Goal: Task Accomplishment & Management: Manage account settings

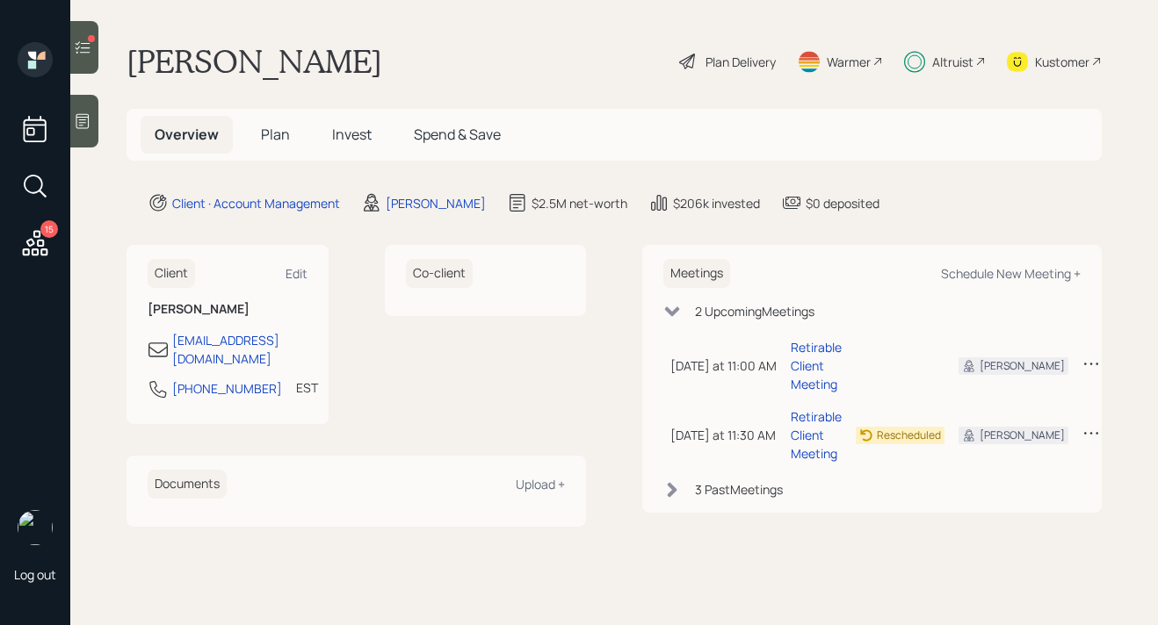
click at [348, 140] on span "Invest" at bounding box center [352, 134] width 40 height 19
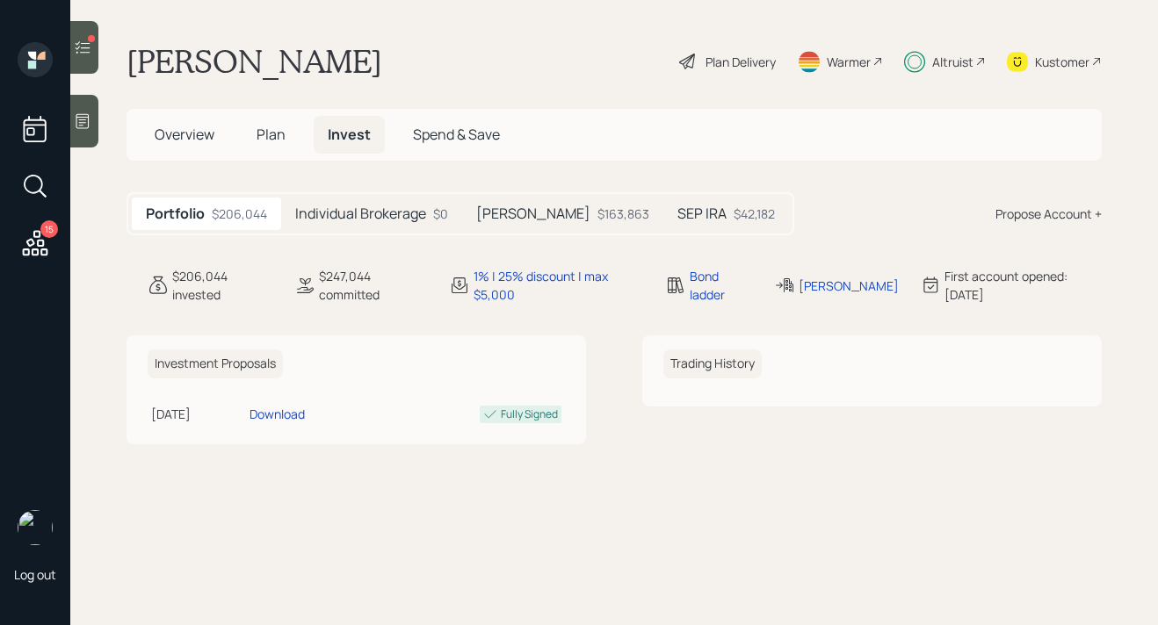
click at [88, 50] on icon at bounding box center [83, 48] width 18 height 18
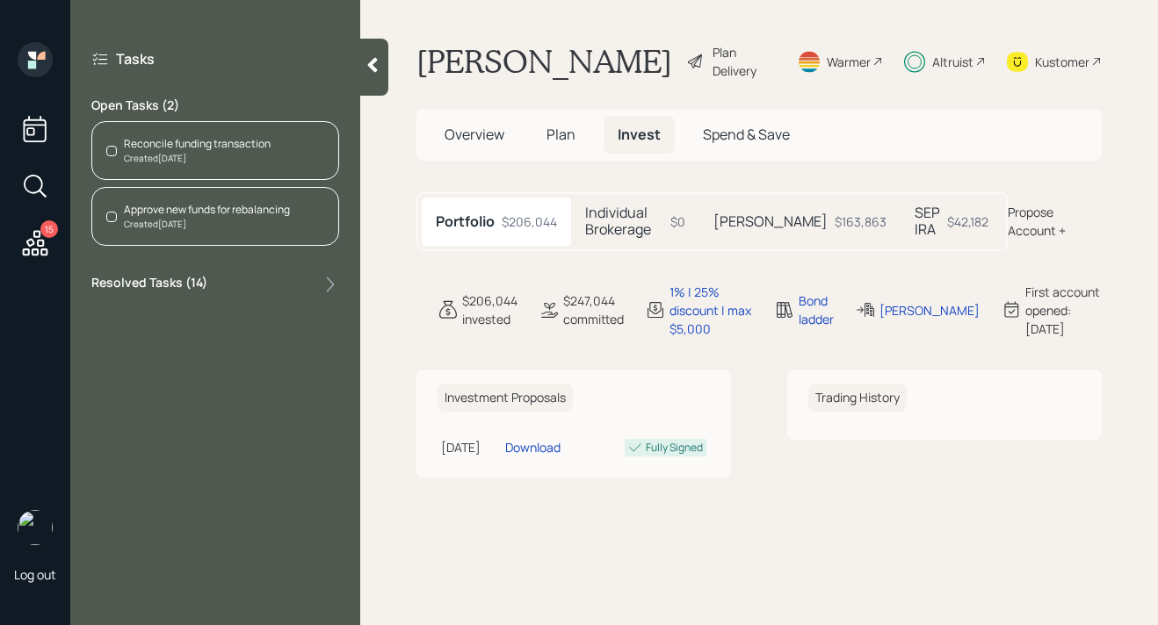
click at [223, 148] on div "Reconcile funding transaction" at bounding box center [197, 144] width 147 height 16
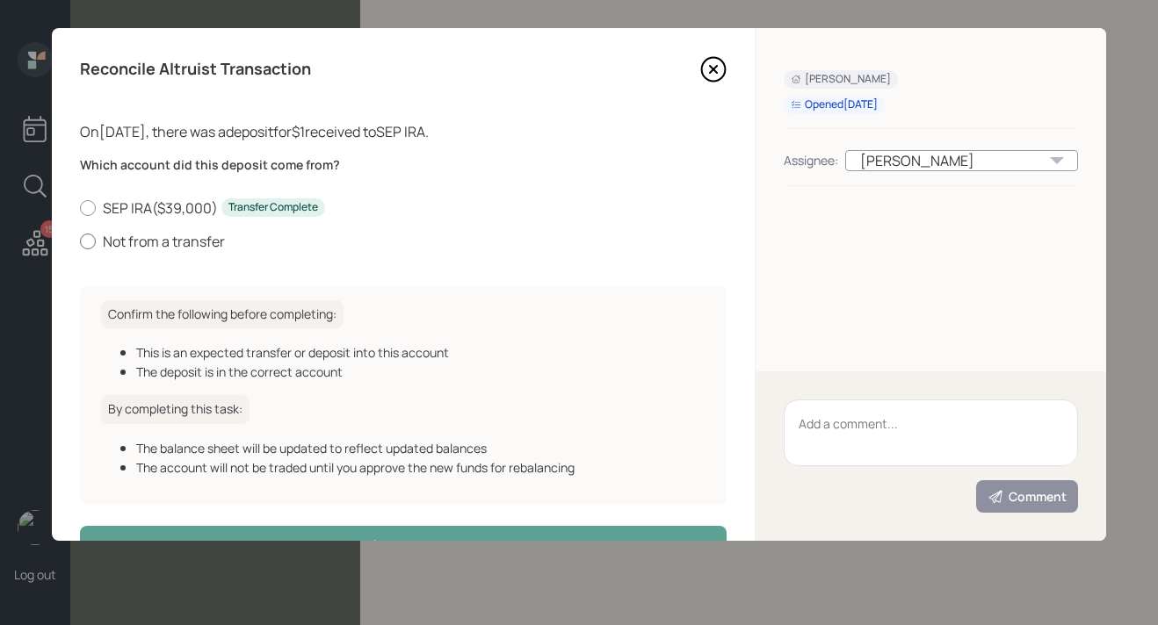
click at [137, 235] on label "Not from a transfer" at bounding box center [403, 241] width 647 height 19
click at [80, 241] on input "Not from a transfer" at bounding box center [79, 241] width 1 height 1
radio input "true"
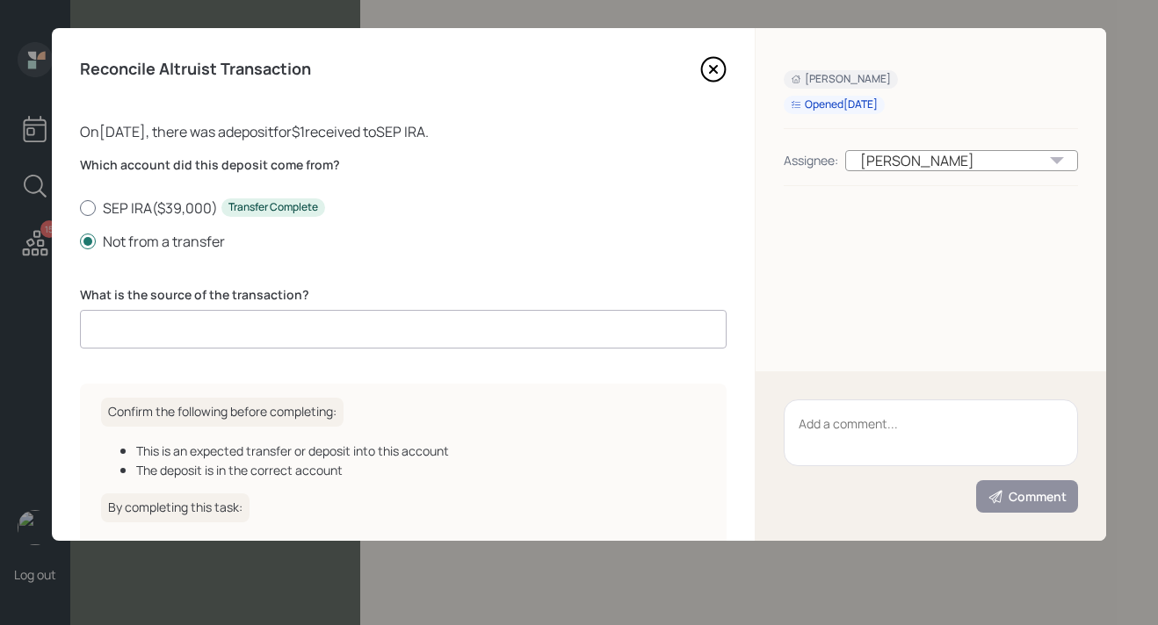
click at [136, 212] on label "SEP IRA ( $39,000 ) Transfer Complete" at bounding box center [403, 208] width 647 height 19
click at [80, 208] on input "SEP IRA ( $39,000 ) Transfer Complete" at bounding box center [79, 207] width 1 height 1
radio input "true"
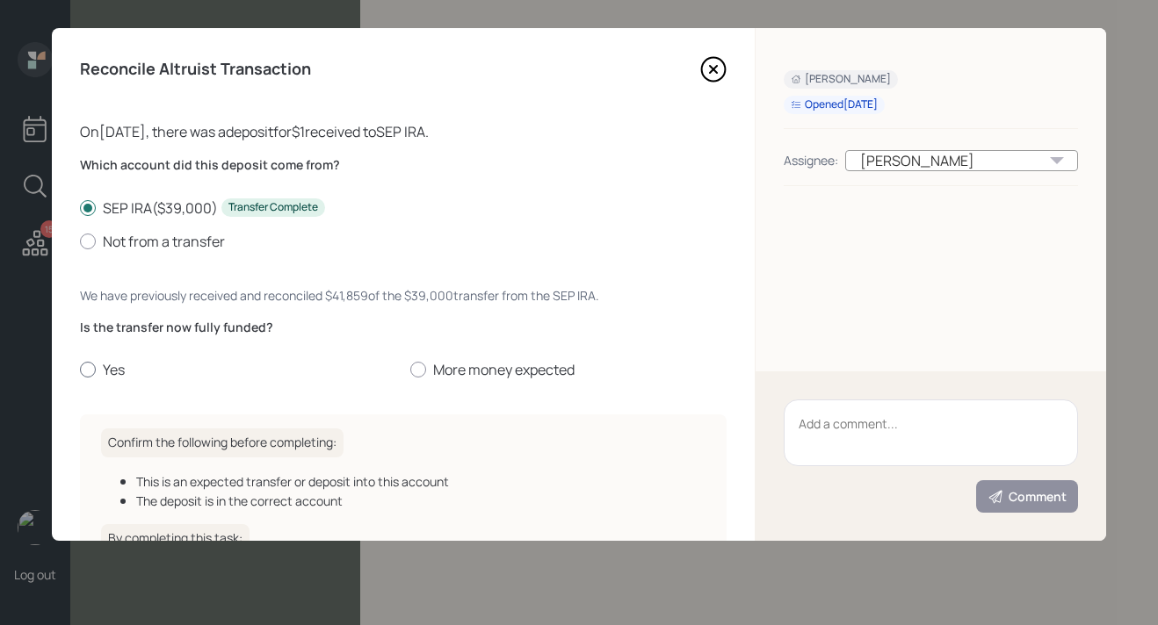
click at [112, 368] on label "Yes" at bounding box center [238, 369] width 316 height 19
click at [80, 370] on input "Yes" at bounding box center [79, 370] width 1 height 1
radio input "true"
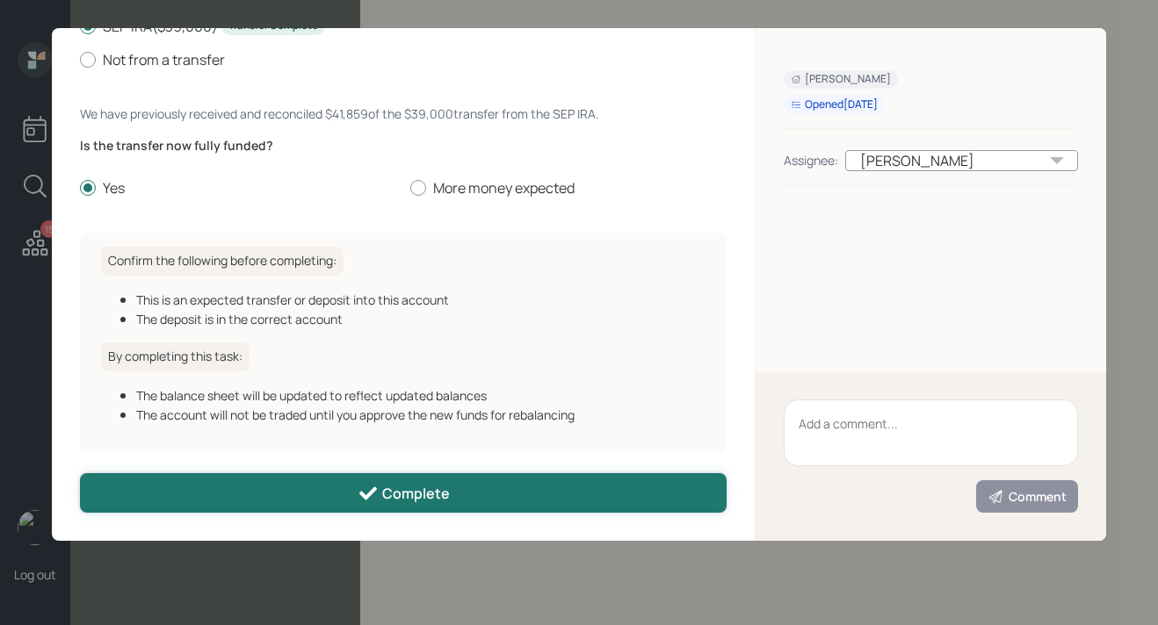
click at [232, 491] on button "Complete" at bounding box center [403, 494] width 647 height 40
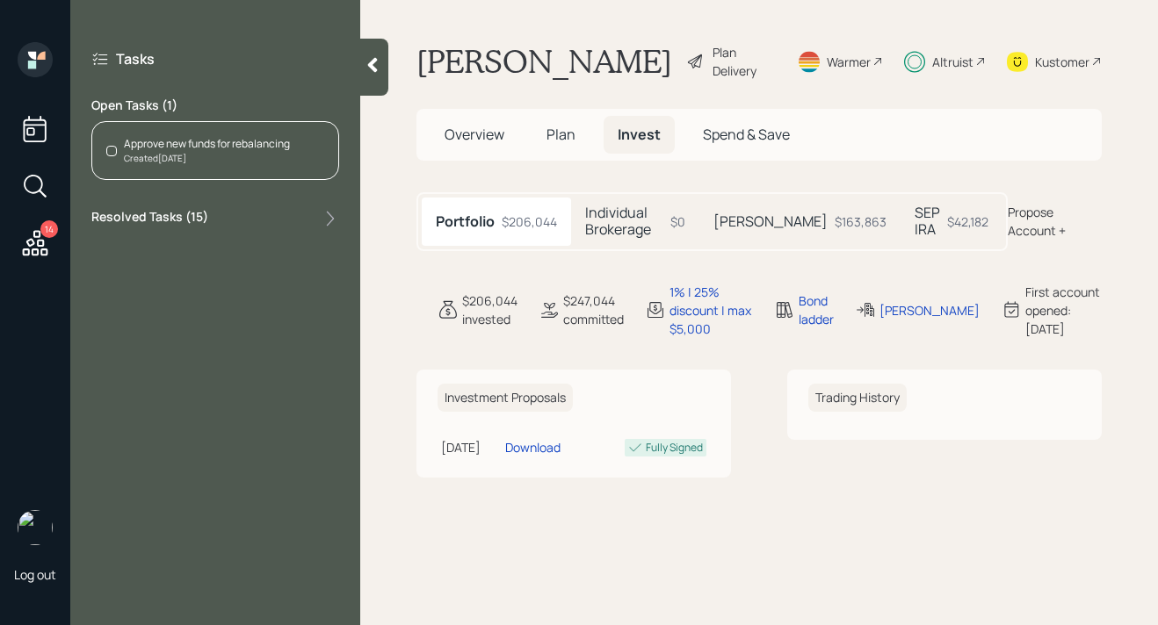
click at [254, 155] on div "Created [DATE]" at bounding box center [207, 158] width 166 height 13
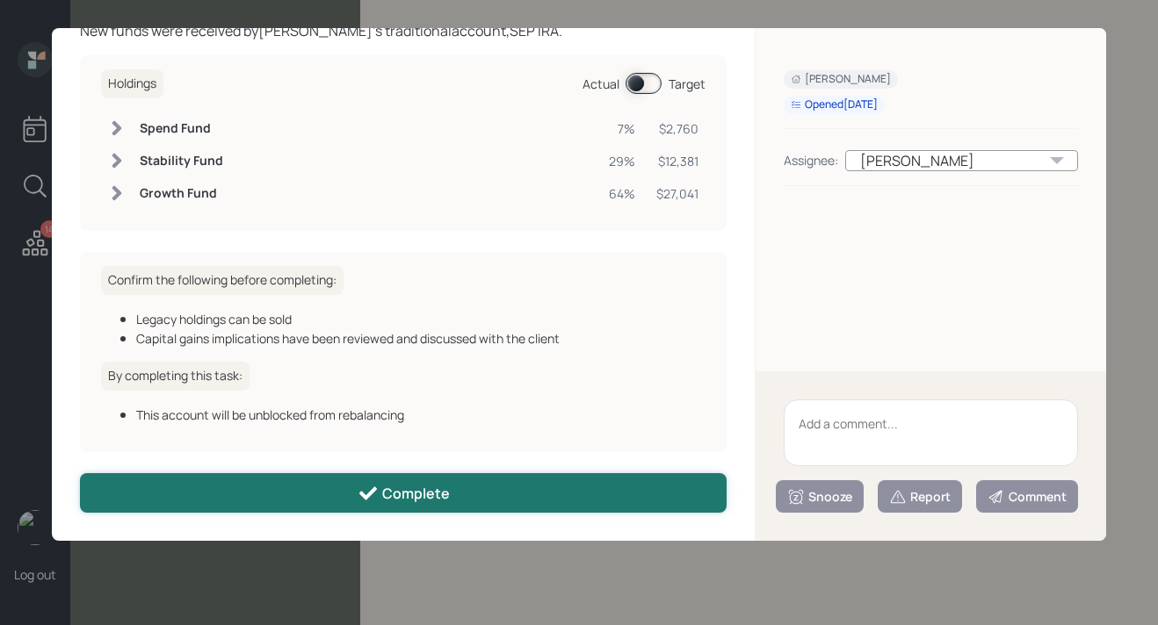
click at [475, 492] on button "Complete" at bounding box center [403, 494] width 647 height 40
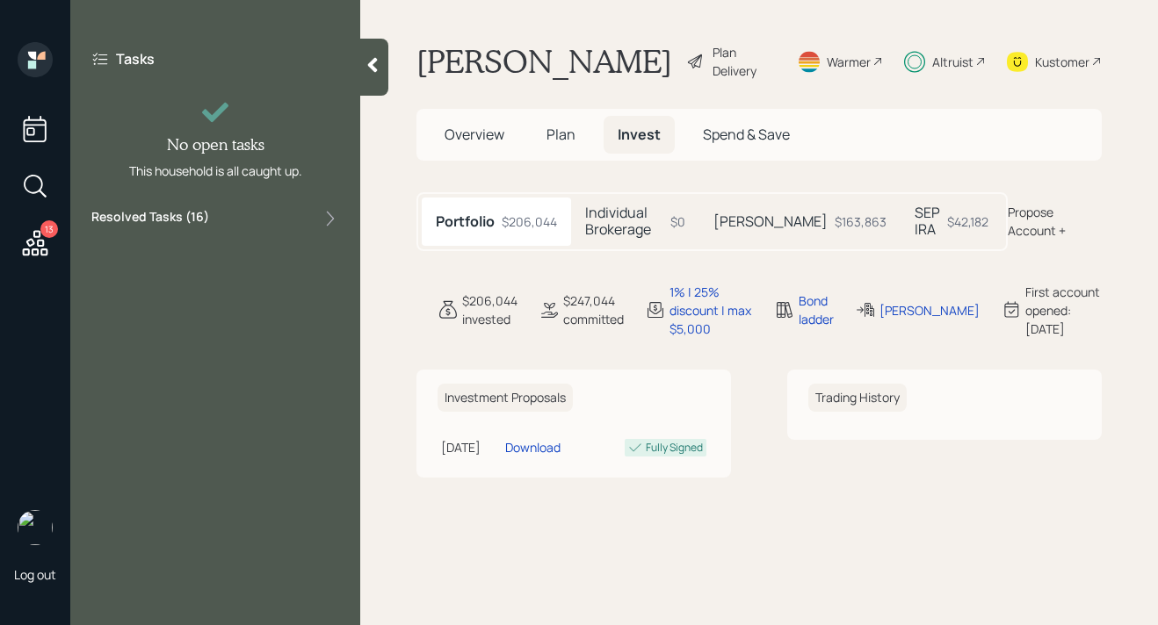
click at [37, 247] on icon at bounding box center [35, 244] width 32 height 32
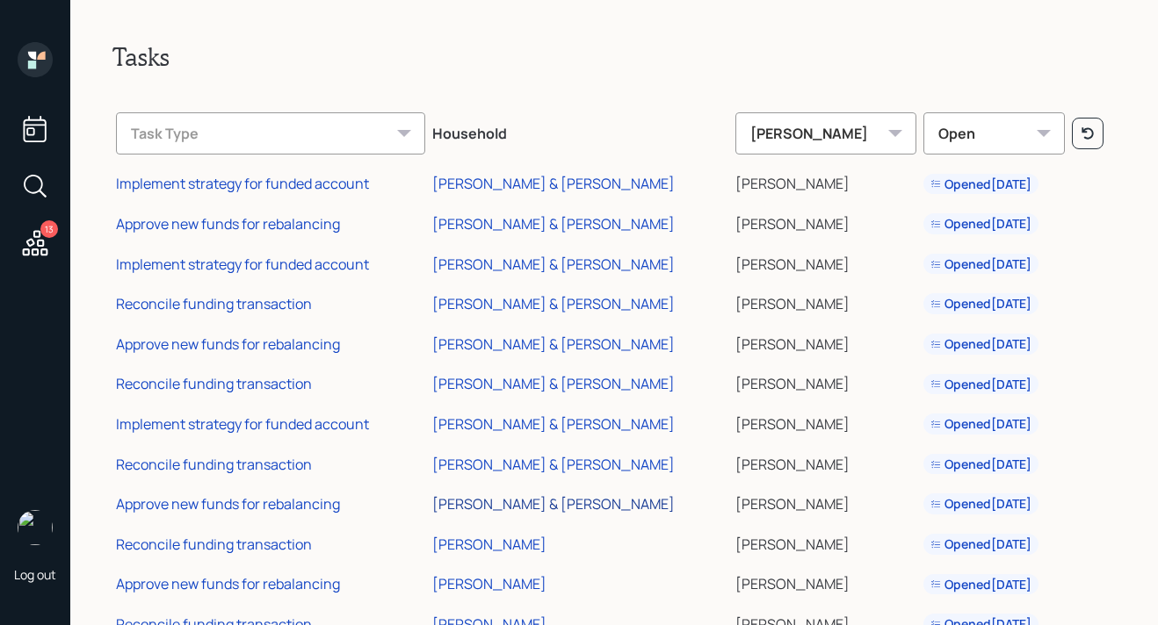
scroll to position [98, 0]
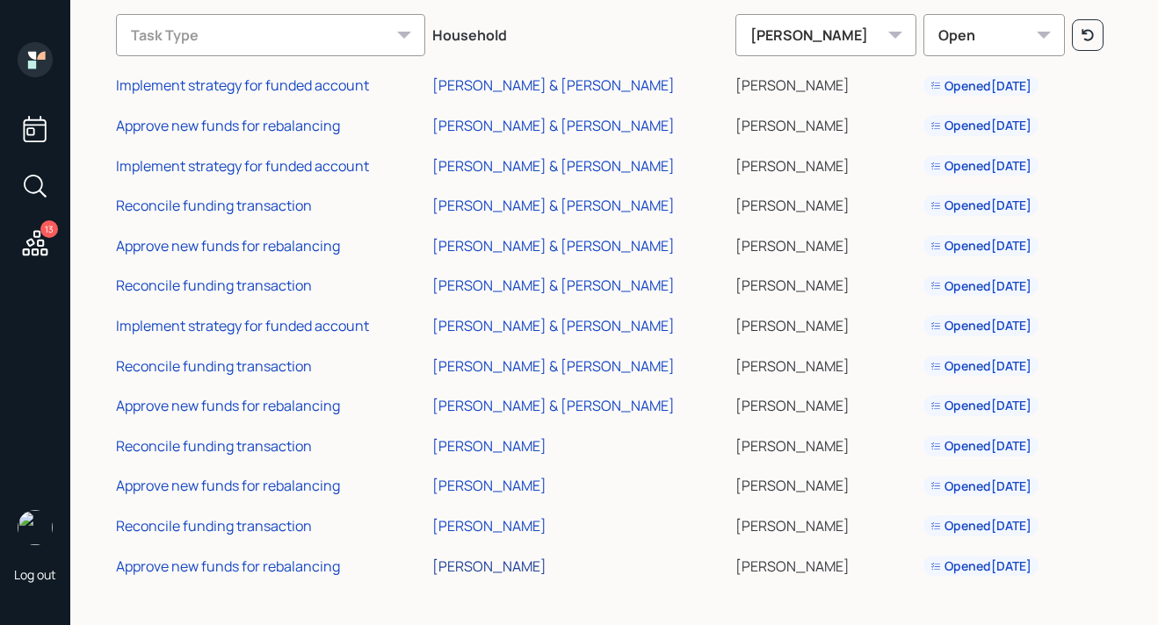
click at [526, 564] on div "[PERSON_NAME]" at bounding box center [489, 566] width 114 height 19
